Goal: Check status: Check status

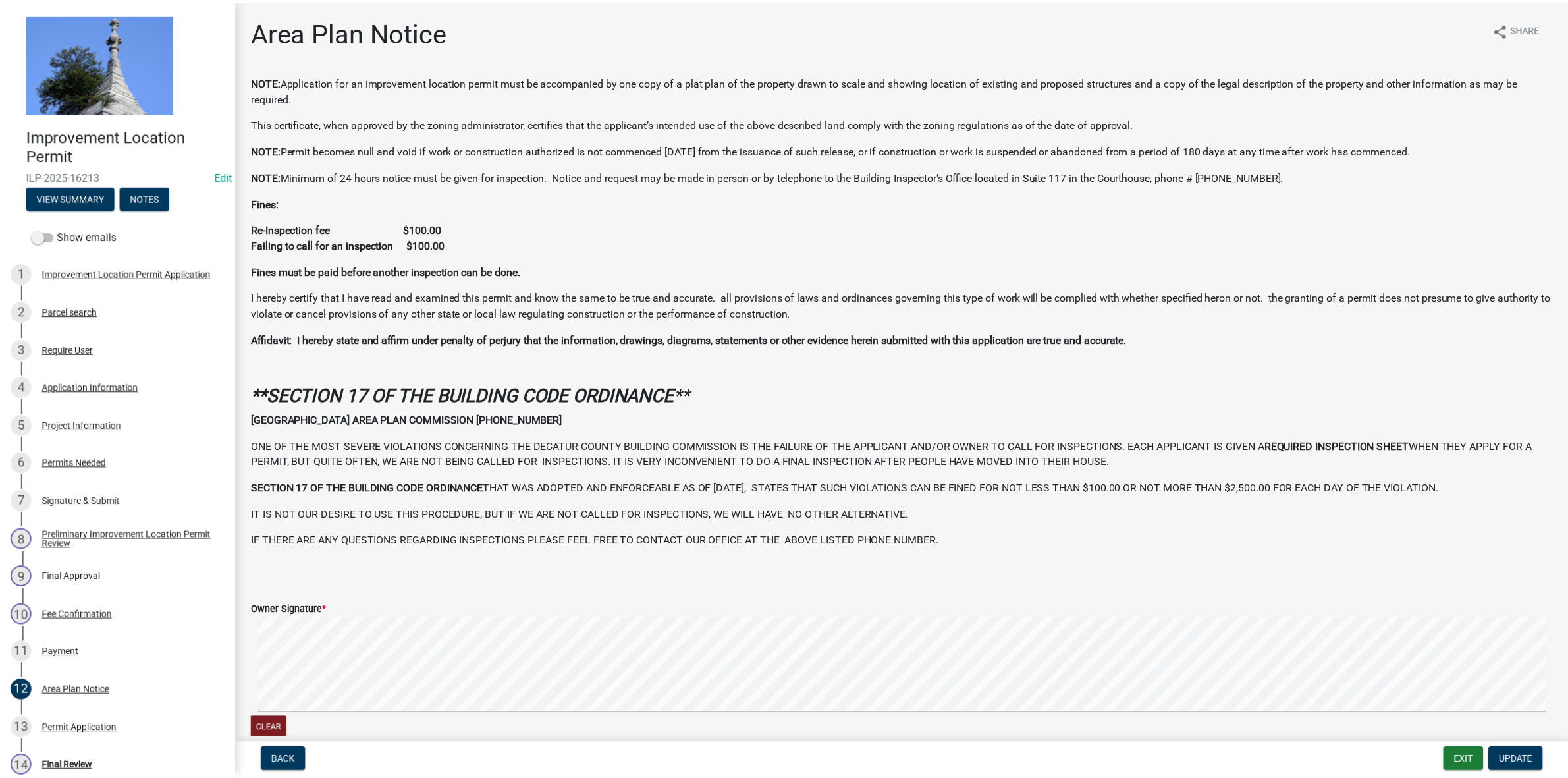
scroll to position [168, 0]
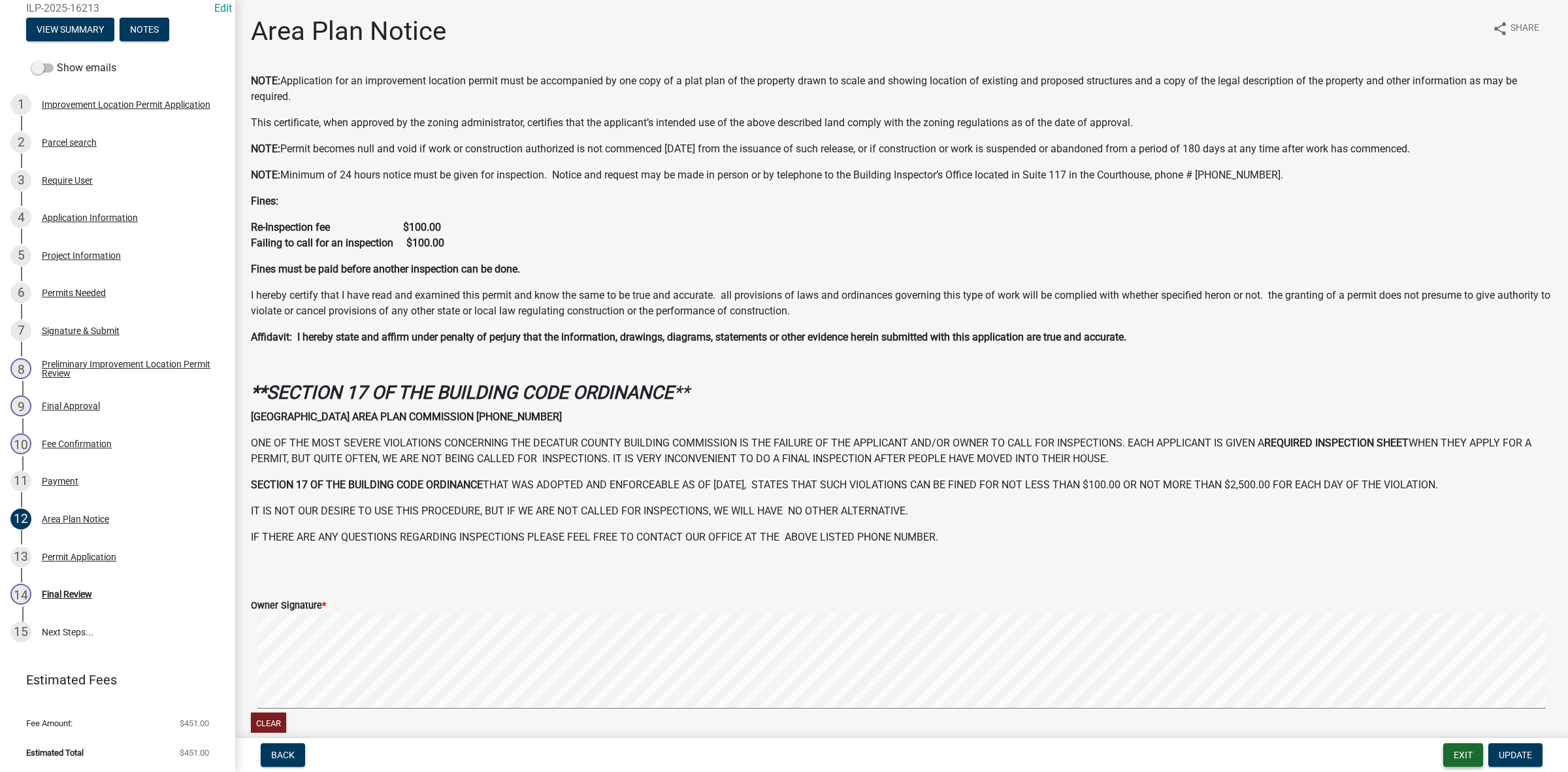
click at [1463, 752] on button "Exit" at bounding box center [1463, 755] width 40 height 24
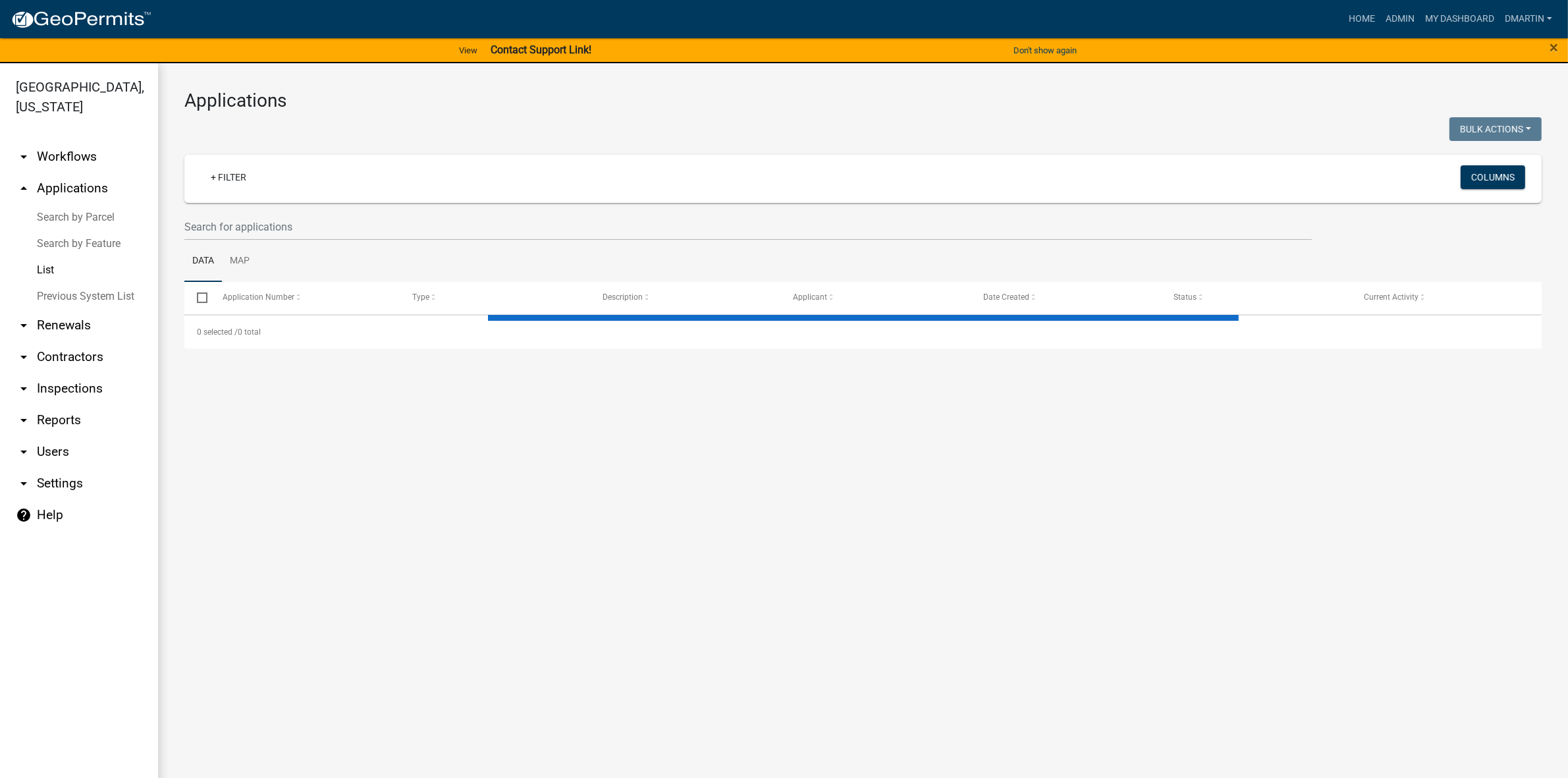
select select "3: 100"
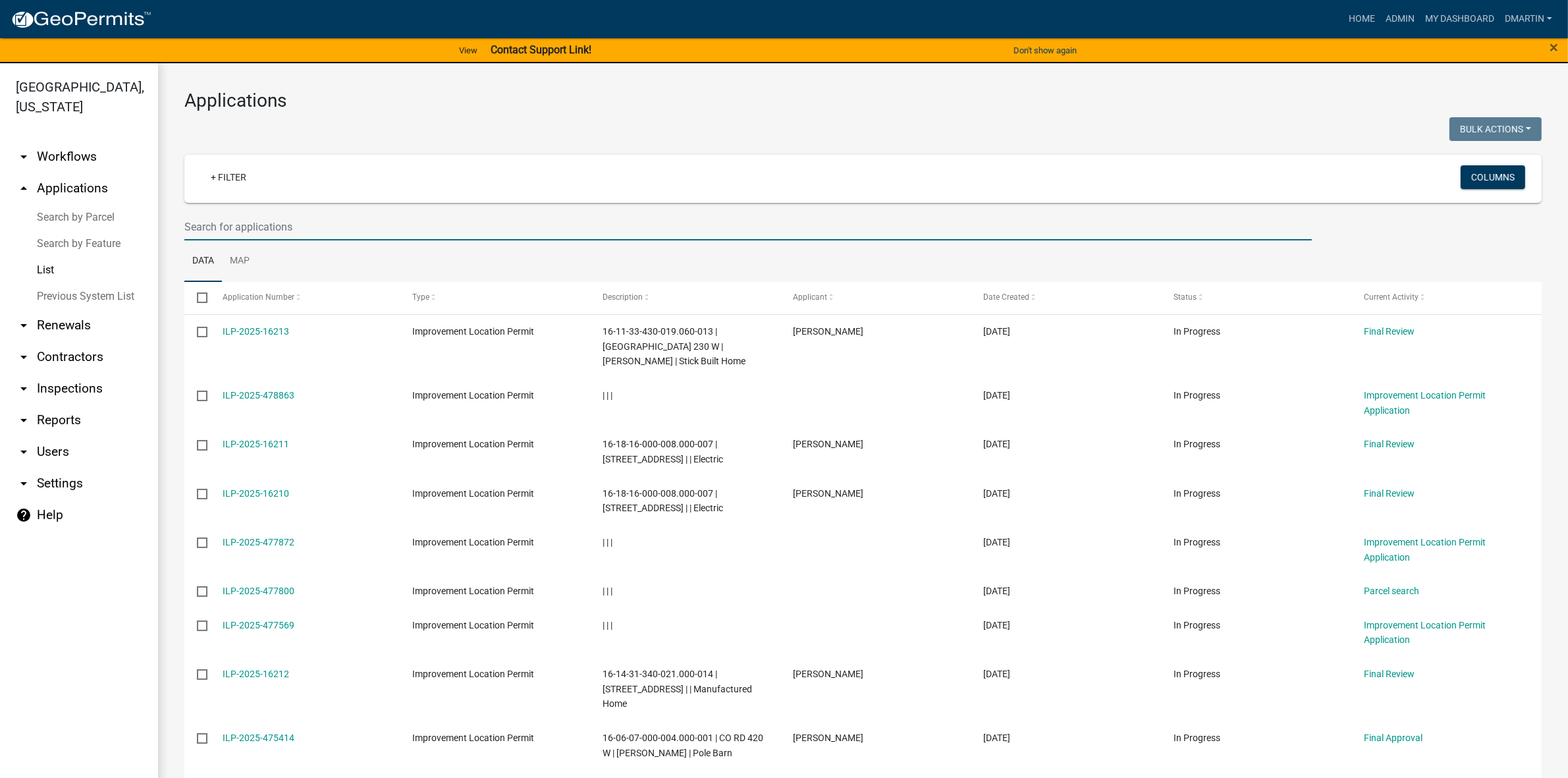
click at [296, 223] on input "text" at bounding box center [748, 227] width 1127 height 27
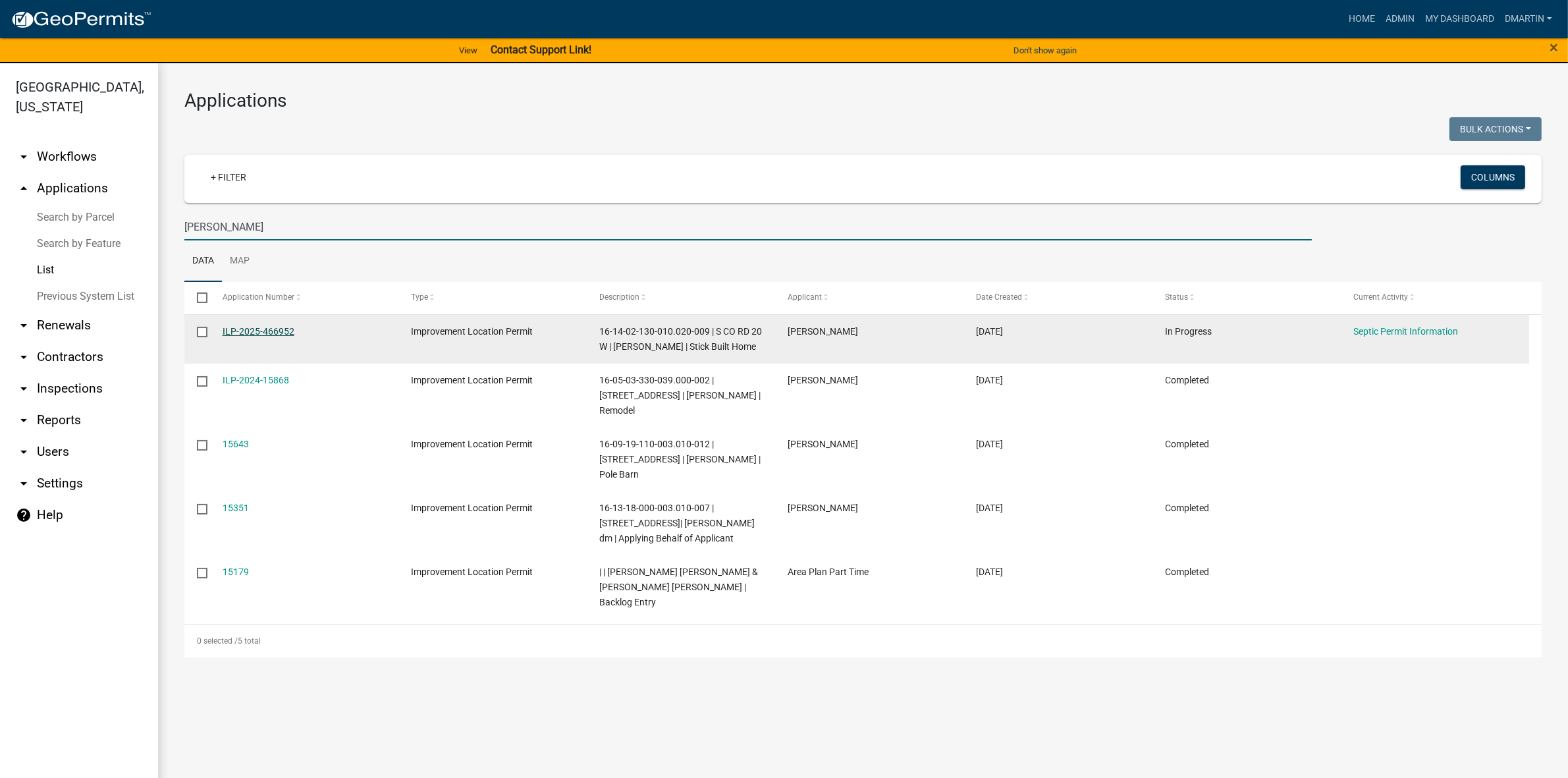
type input "[PERSON_NAME]"
click at [277, 329] on link "ILP-2025-466952" at bounding box center [259, 332] width 72 height 10
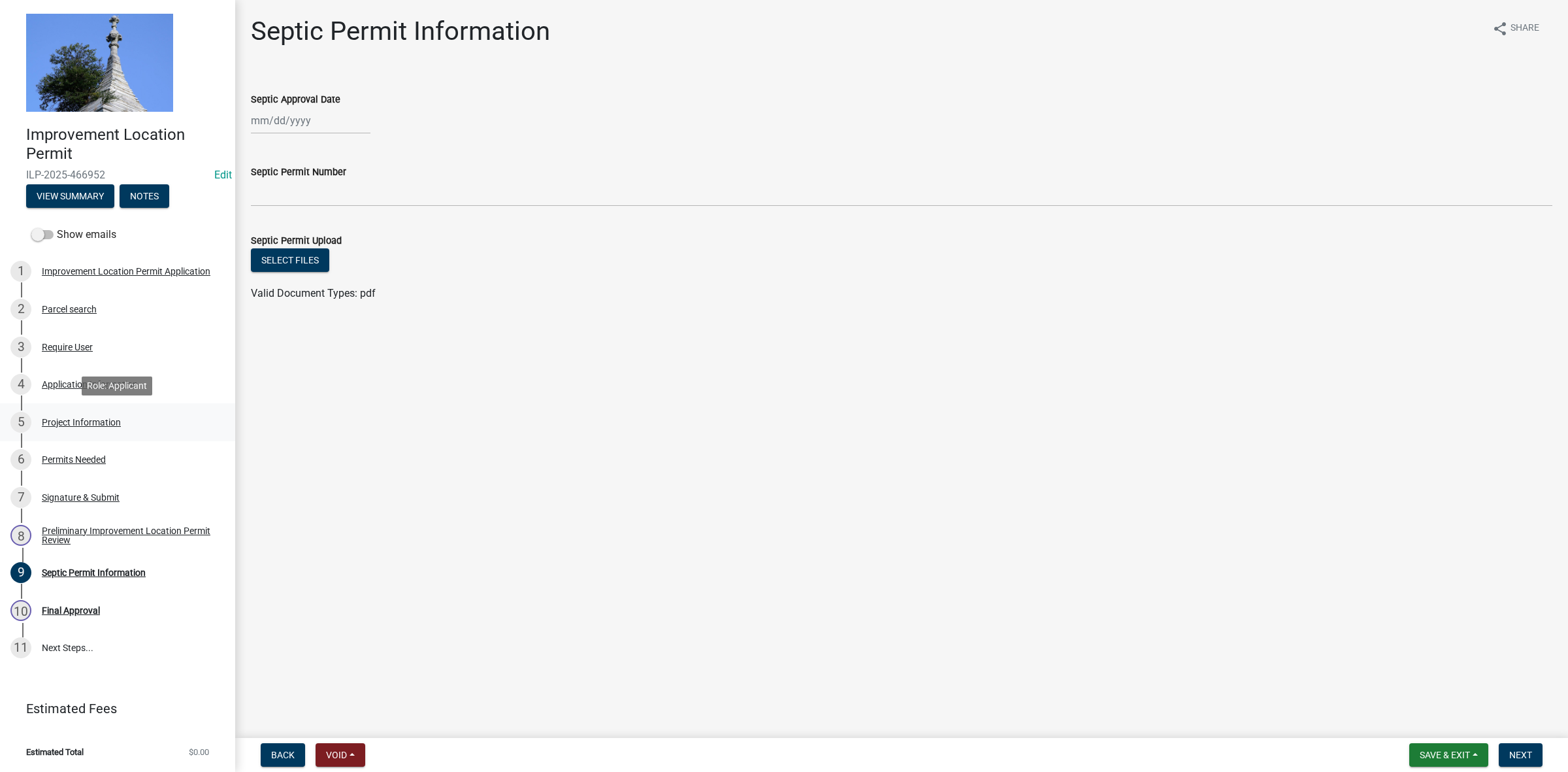
click at [93, 429] on div "5 Project Information" at bounding box center [112, 422] width 204 height 21
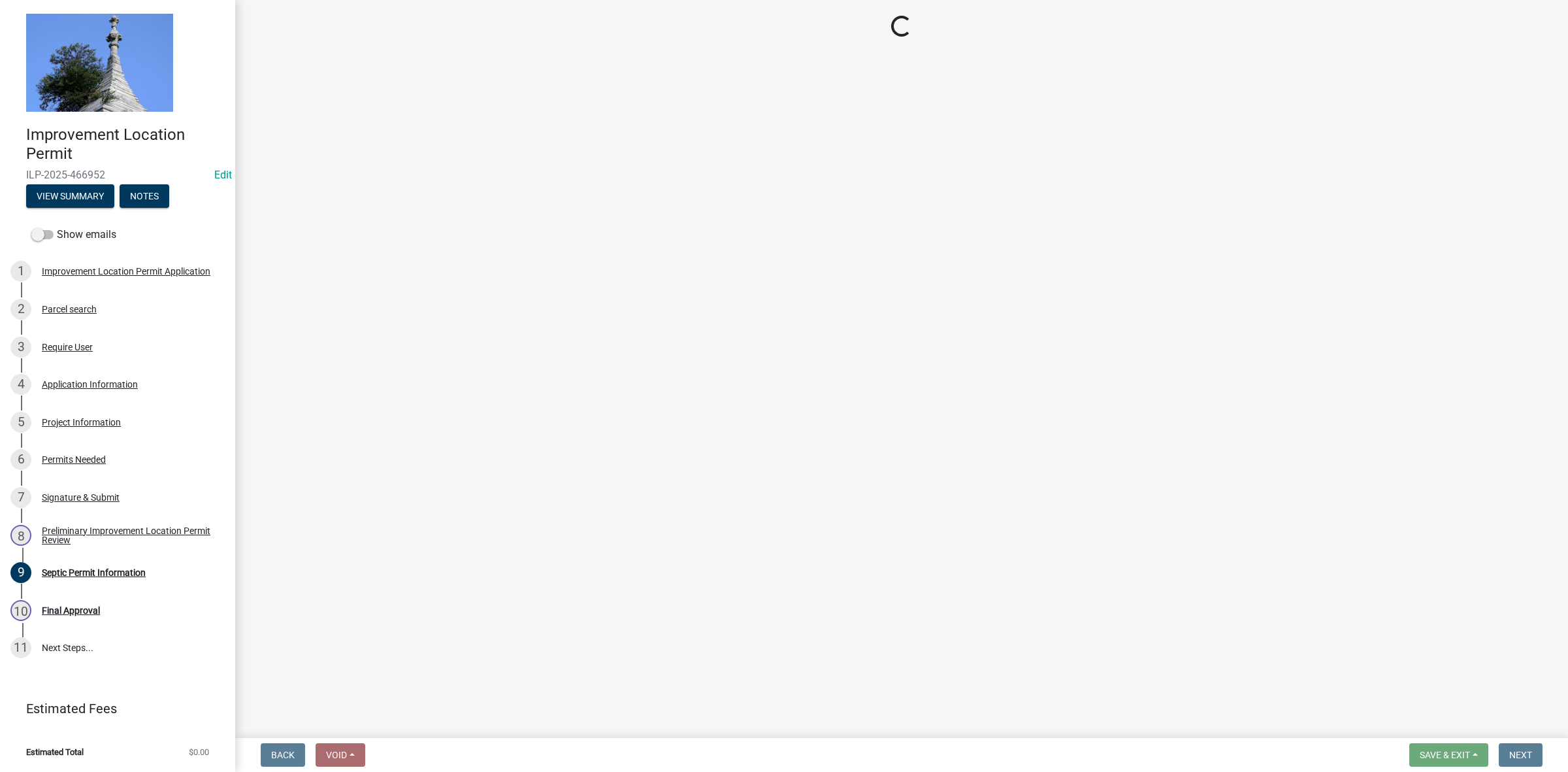
select select "9d64ea5b-356b-46b9-9003-cd08e8d798e4"
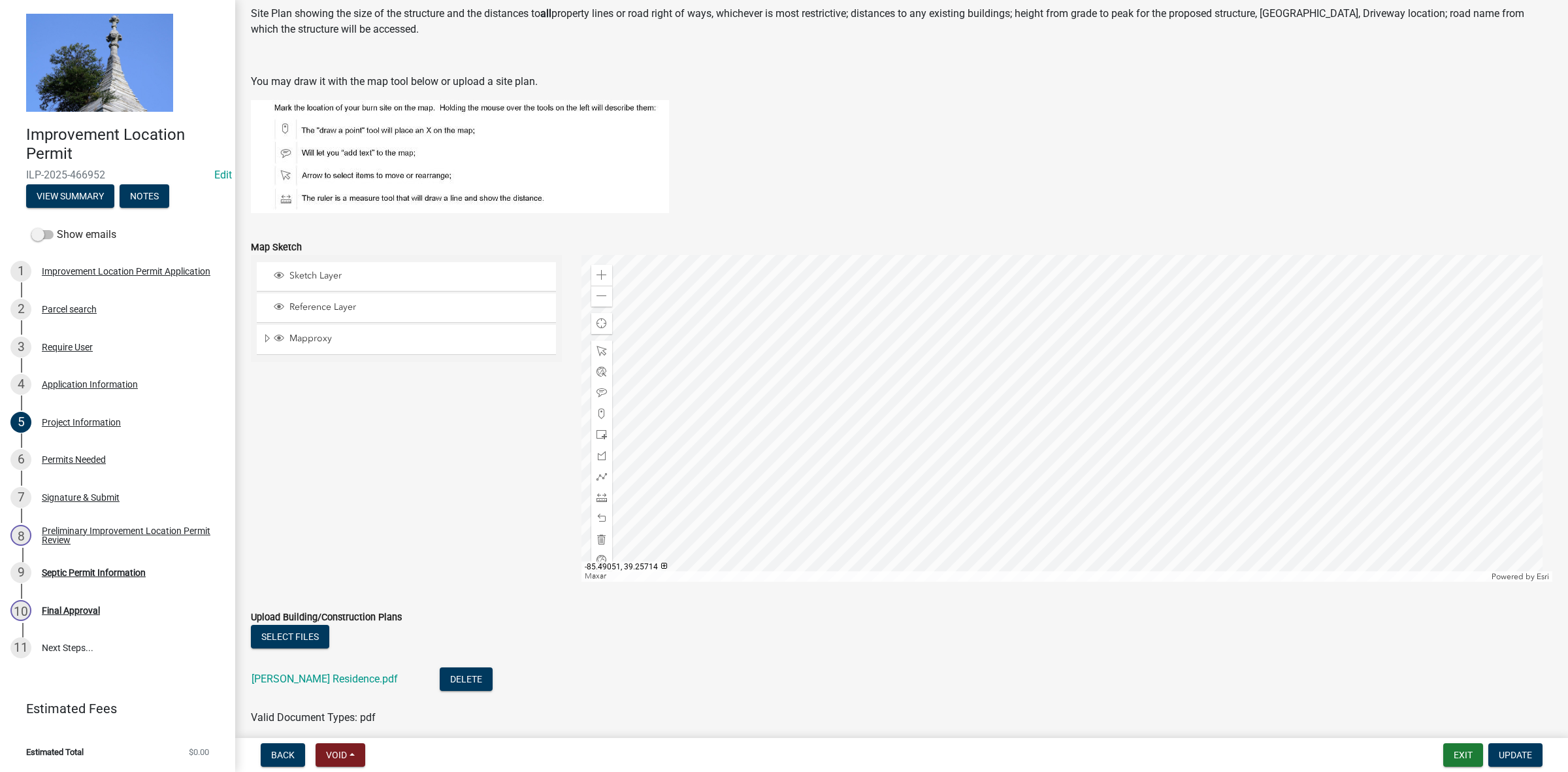
scroll to position [968, 0]
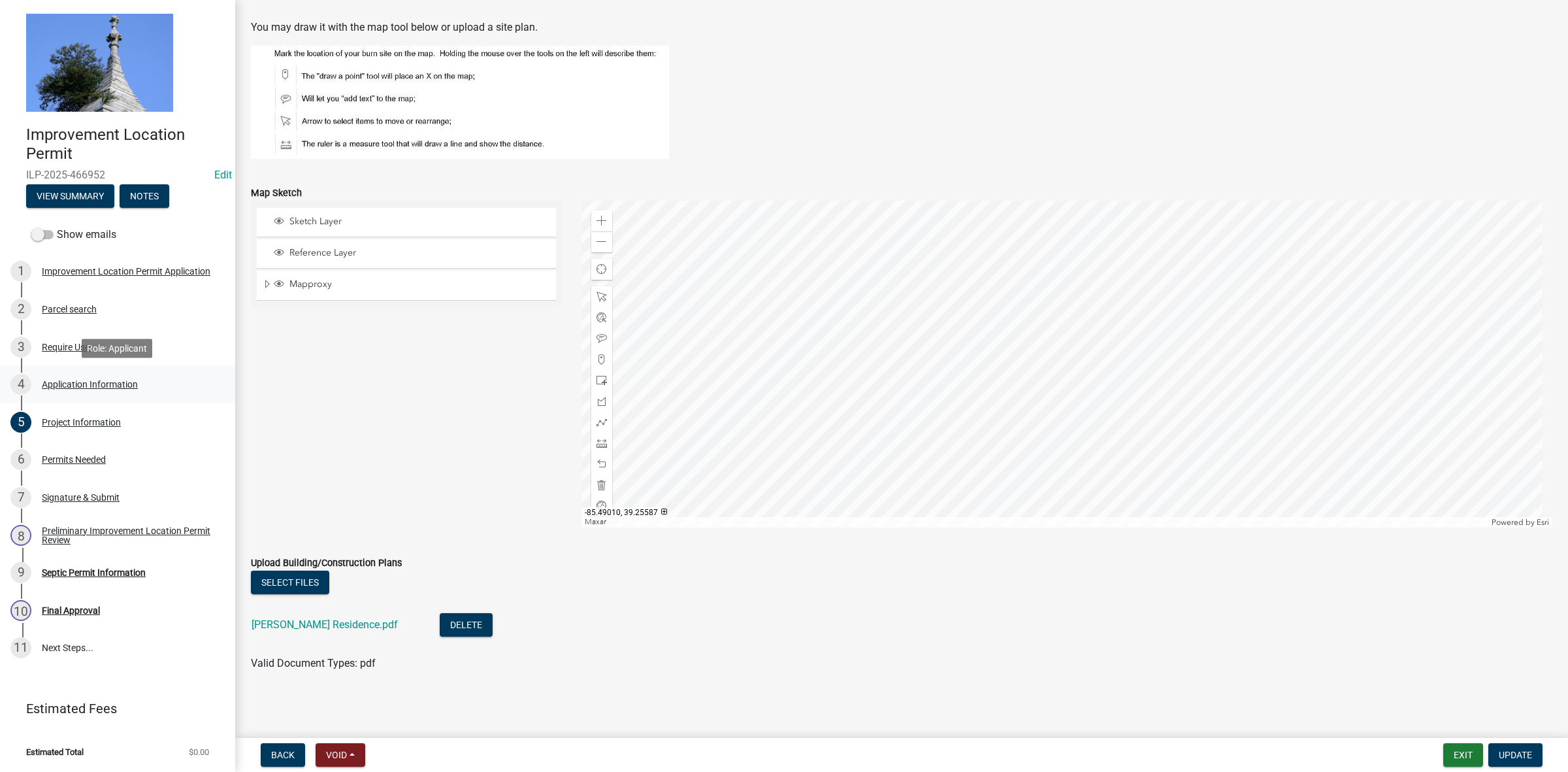
click at [87, 380] on div "Application Information" at bounding box center [89, 384] width 96 height 9
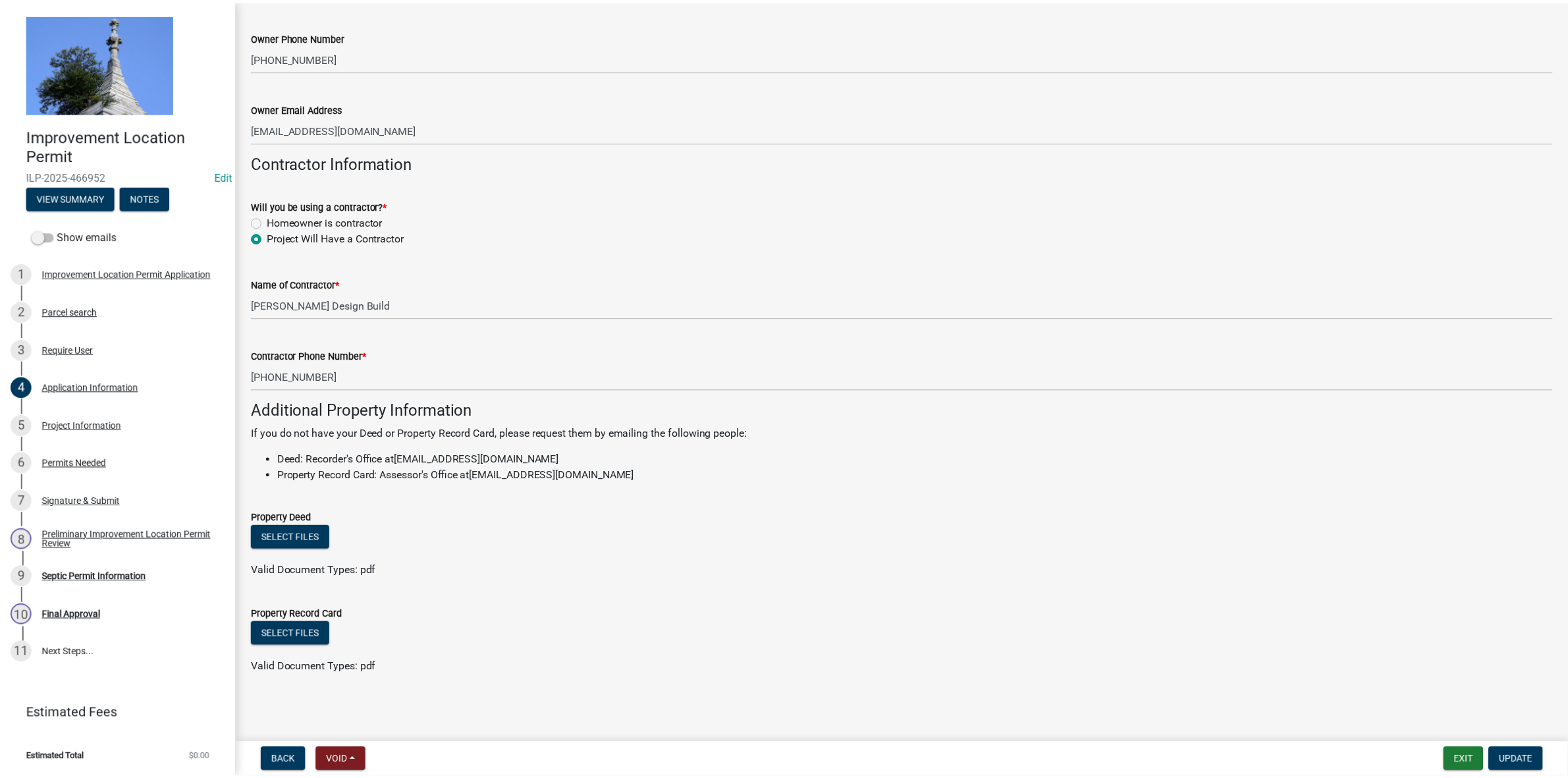
scroll to position [79, 0]
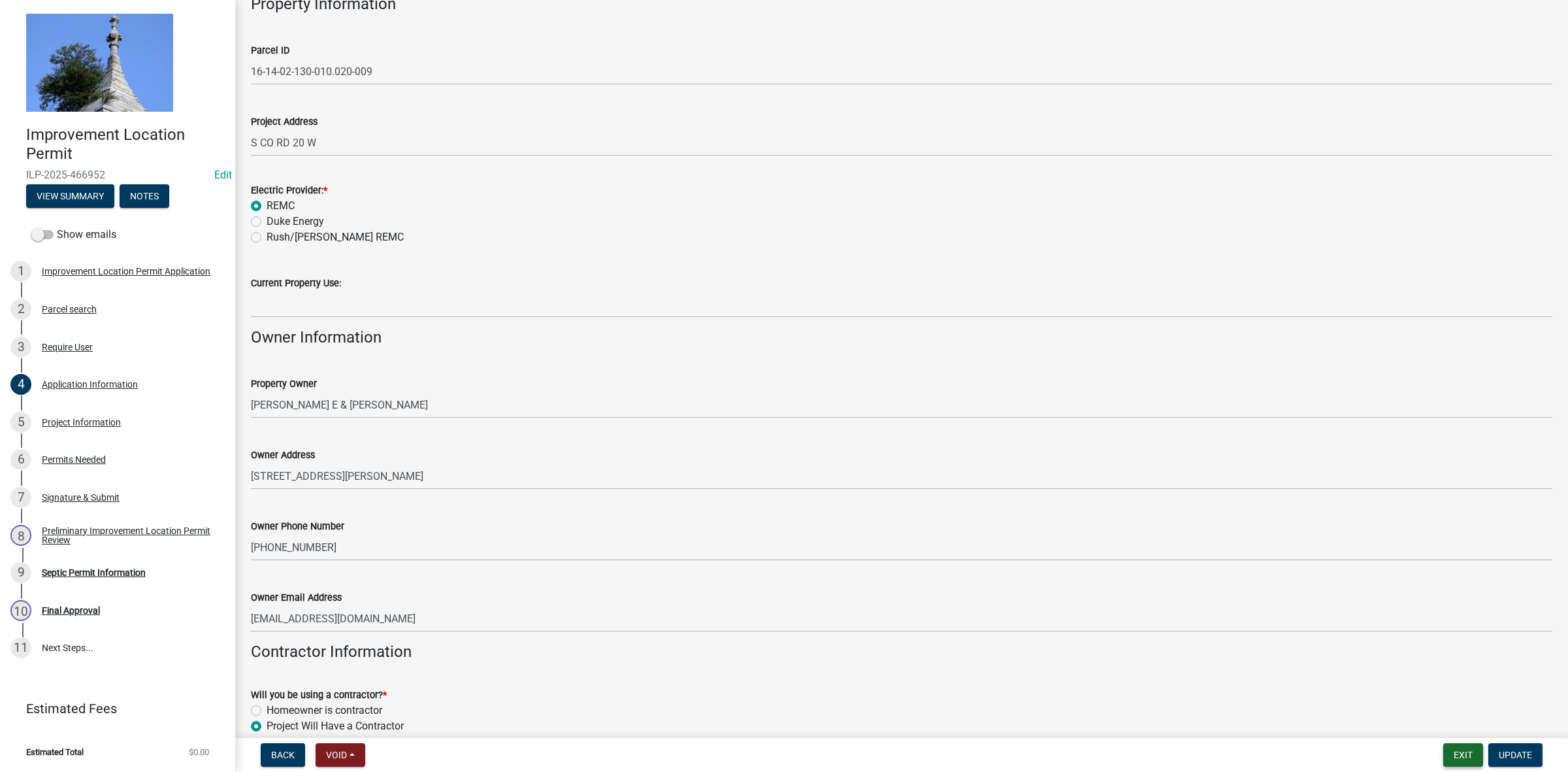
click at [1469, 753] on button "Exit" at bounding box center [1463, 755] width 40 height 24
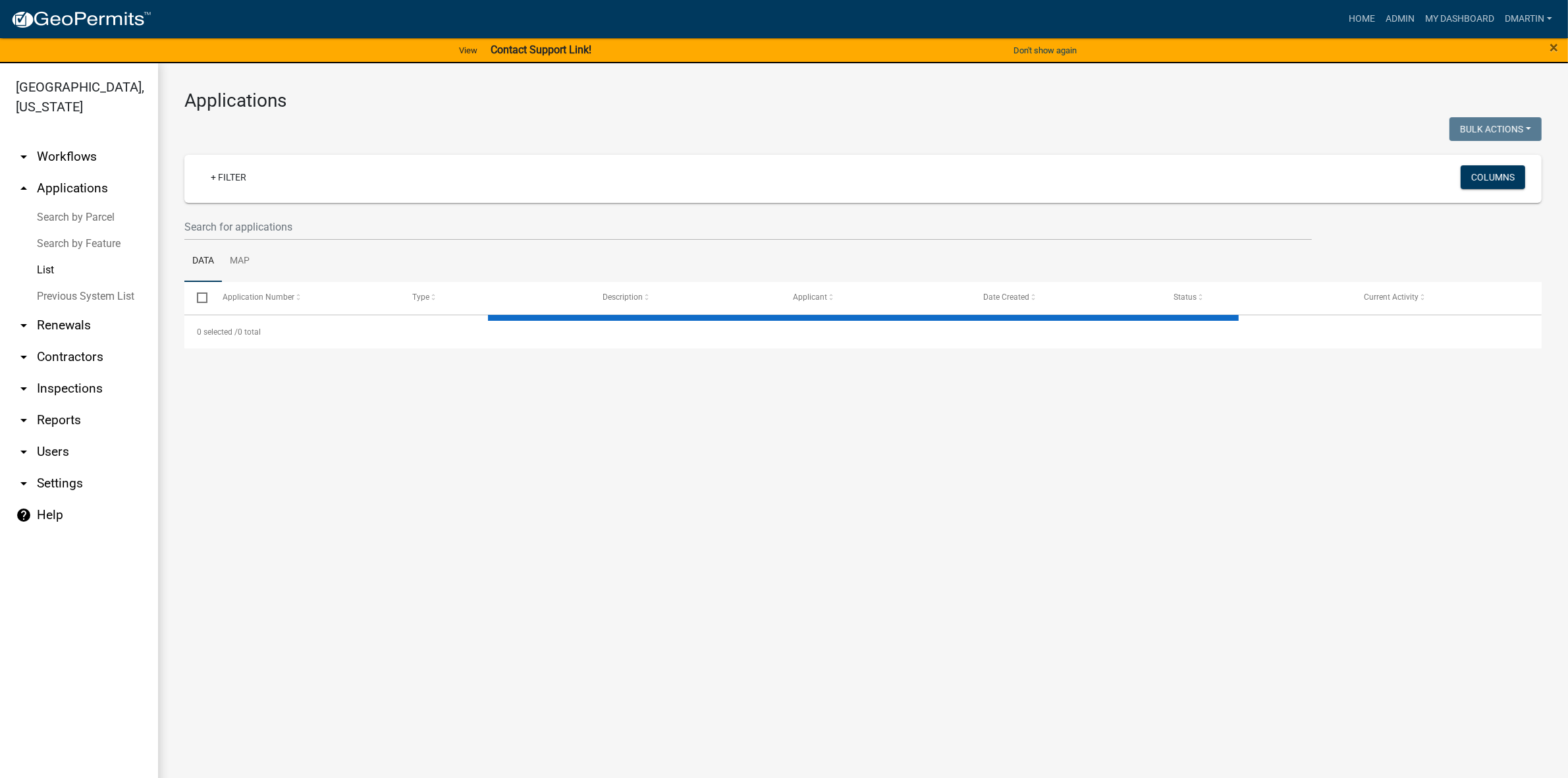
select select "3: 100"
